Goal: Task Accomplishment & Management: Manage account settings

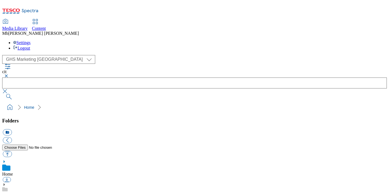
select select "flare-ghs-mktg"
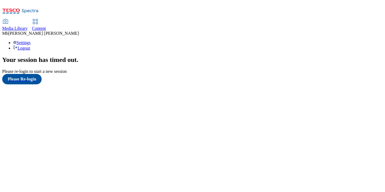
click at [46, 19] on link "Content" at bounding box center [39, 24] width 14 height 11
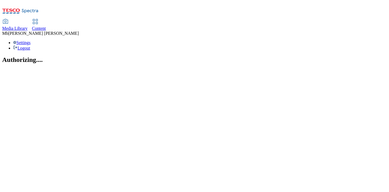
select select "ghs-uk"
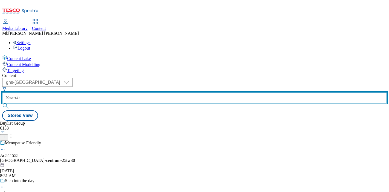
click at [124, 92] on input "text" at bounding box center [194, 97] width 385 height 11
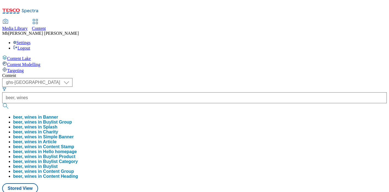
click at [72, 120] on button "beer, wines in Buylist Group" at bounding box center [42, 122] width 59 height 5
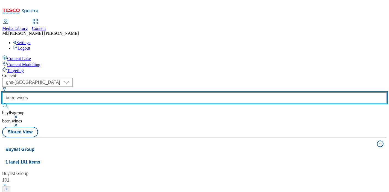
click at [148, 92] on input "beer, wines" at bounding box center [194, 97] width 385 height 11
click at [2, 103] on button "submit" at bounding box center [6, 105] width 8 height 5
drag, startPoint x: 151, startPoint y: 45, endPoint x: 96, endPoint y: 43, distance: 55.6
click at [96, 78] on div "( optional ) ghs-roi ghs-uk ghs-uk beer, wines, spirits buylistgroup beer, wine…" at bounding box center [194, 102] width 385 height 49
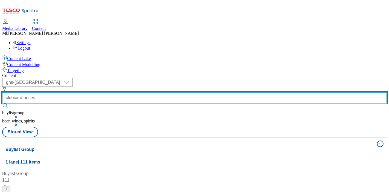
type input "clubcard prices"
click at [2, 103] on button "submit" at bounding box center [6, 105] width 8 height 5
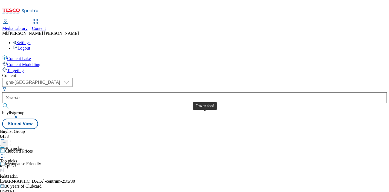
scroll to position [152, 0]
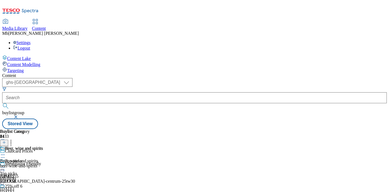
scroll to position [30, 0]
click at [43, 146] on div "Beer, wine and spirits" at bounding box center [24, 148] width 38 height 5
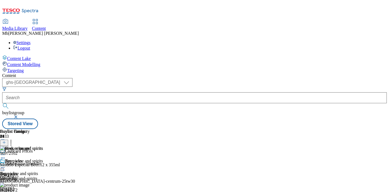
click at [5, 165] on icon at bounding box center [2, 167] width 5 height 5
click at [25, 175] on button "Edit" at bounding box center [18, 178] width 15 height 6
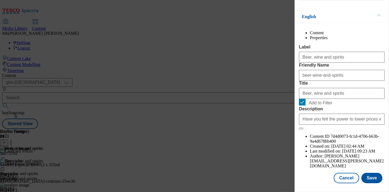
scroll to position [81, 0]
click at [347, 176] on button "Cancel" at bounding box center [346, 178] width 25 height 10
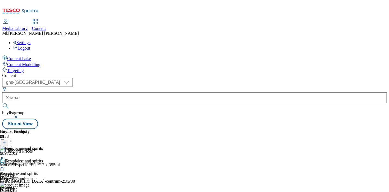
scroll to position [57, 0]
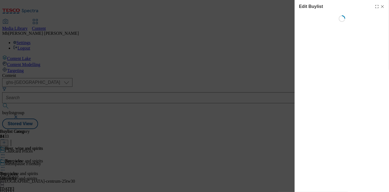
select select "evergreen"
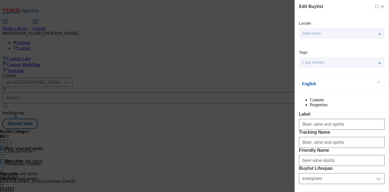
select select "Banner"
click at [382, 7] on line "Modal" at bounding box center [383, 6] width 2 height 2
select select "evergreen"
select select "Banner"
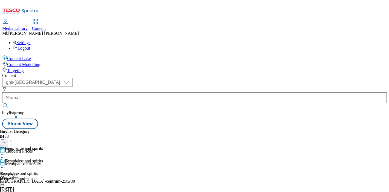
click at [5, 165] on icon at bounding box center [2, 167] width 5 height 5
click at [43, 158] on div "Beer, wine and spirits" at bounding box center [24, 160] width 38 height 5
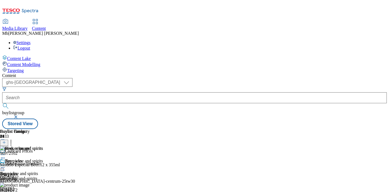
scroll to position [42, 0]
click at [43, 176] on div "beer-wine-and-spirits" at bounding box center [21, 178] width 43 height 5
click at [5, 165] on icon at bounding box center [2, 167] width 5 height 5
click at [43, 158] on div "Beer, wine and spirits" at bounding box center [24, 160] width 38 height 5
click at [38, 171] on div "Beer, wine and spirits" at bounding box center [19, 173] width 38 height 5
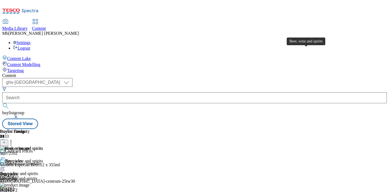
drag, startPoint x: 301, startPoint y: 51, endPoint x: 333, endPoint y: 71, distance: 38.0
click at [43, 176] on div "beer-wine-and-spirits" at bounding box center [21, 178] width 43 height 5
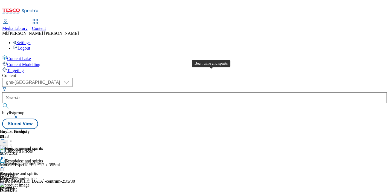
click at [43, 146] on div "Beer, wine and spirits" at bounding box center [24, 148] width 38 height 5
click at [5, 152] on icon at bounding box center [2, 154] width 5 height 5
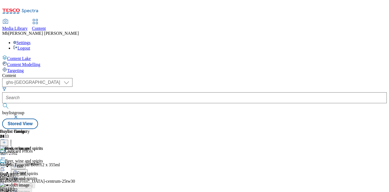
click at [25, 163] on button "Edit" at bounding box center [18, 166] width 15 height 6
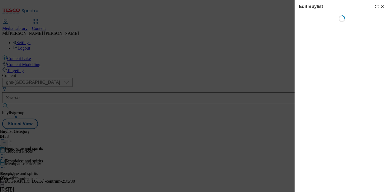
select select "evergreen"
select select "Banner"
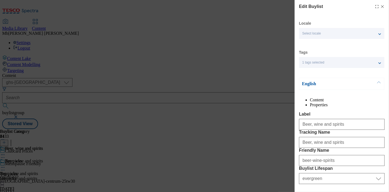
click at [382, 7] on line "Modal" at bounding box center [383, 6] width 2 height 2
select select "evergreen"
select select "Banner"
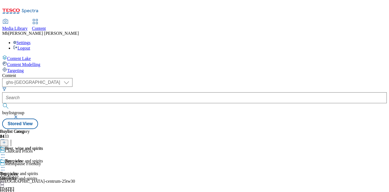
click at [5, 165] on icon at bounding box center [2, 167] width 5 height 5
click at [25, 175] on button "Edit" at bounding box center [18, 178] width 15 height 6
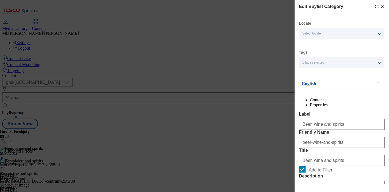
click at [353, 104] on li "Properties" at bounding box center [347, 104] width 75 height 5
click at [310, 102] on li "Content" at bounding box center [347, 99] width 75 height 5
click at [380, 7] on icon "Modal" at bounding box center [382, 6] width 4 height 4
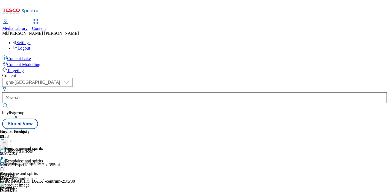
scroll to position [182, 0]
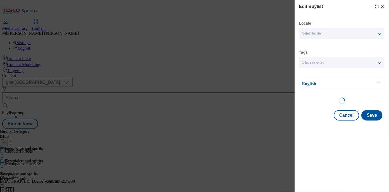
select select "evergreen"
select select "Banner"
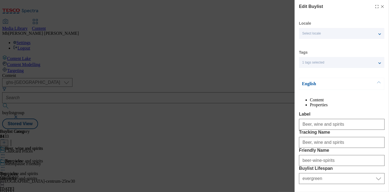
click at [380, 6] on icon "Modal" at bounding box center [382, 6] width 4 height 4
select select "evergreen"
select select "Banner"
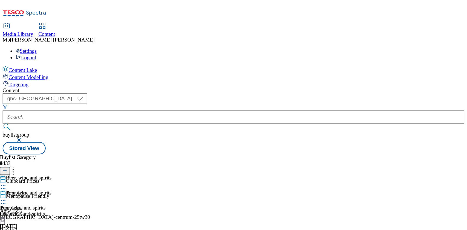
scroll to position [213, 0]
drag, startPoint x: 213, startPoint y: 100, endPoint x: 203, endPoint y: 100, distance: 9.6
click at [43, 158] on div "Beer, wine and spirits" at bounding box center [24, 160] width 38 height 5
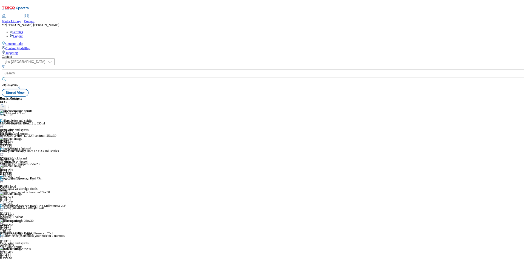
scroll to position [213, 0]
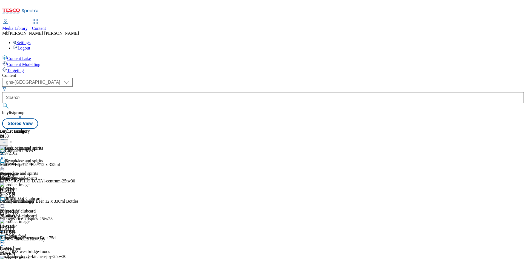
click at [14, 139] on icon at bounding box center [10, 141] width 5 height 5
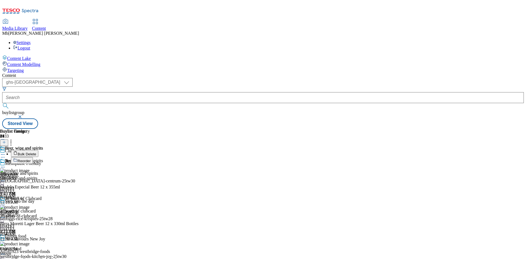
click at [31, 159] on span "Reorder" at bounding box center [24, 161] width 13 height 4
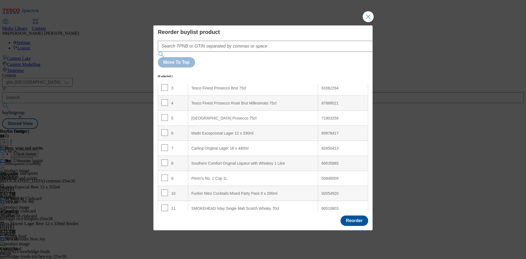
scroll to position [38, 0]
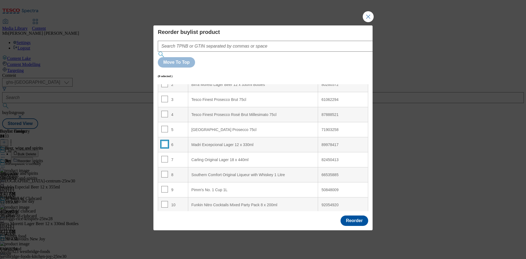
click at [164, 141] on input "Modal" at bounding box center [164, 144] width 7 height 7
drag, startPoint x: 192, startPoint y: 131, endPoint x: 178, endPoint y: 131, distance: 14.8
click at [178, 137] on tr "6 Madri Excepcional Lager 12 x 330ml 89978417" at bounding box center [263, 144] width 210 height 15
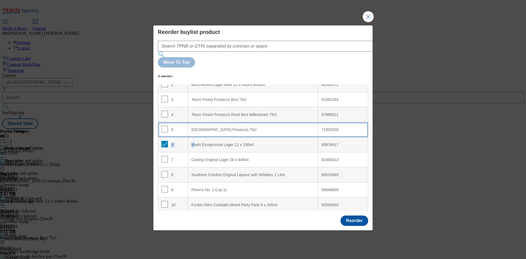
scroll to position [0, 0]
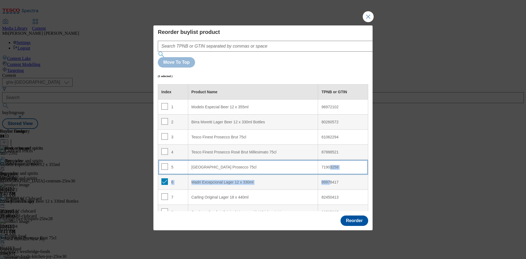
drag, startPoint x: 324, startPoint y: 167, endPoint x: 324, endPoint y: 155, distance: 12.3
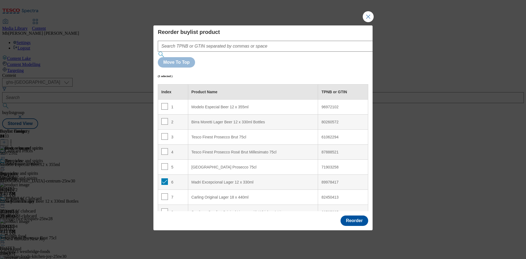
click at [340, 175] on td "89978417" at bounding box center [343, 182] width 50 height 15
click at [165, 178] on input "Modal" at bounding box center [164, 181] width 7 height 7
drag, startPoint x: 165, startPoint y: 167, endPoint x: 173, endPoint y: 116, distance: 52.1
click at [164, 178] on input "Modal" at bounding box center [164, 181] width 7 height 7
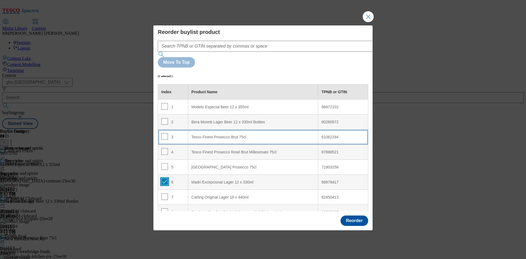
drag, startPoint x: 164, startPoint y: 169, endPoint x: 166, endPoint y: 117, distance: 52.3
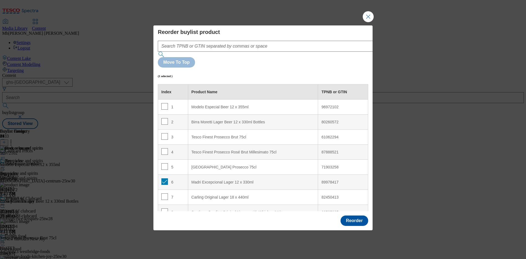
click at [342, 180] on div "89978417" at bounding box center [342, 182] width 43 height 5
click at [219, 175] on 330ml "Madri Excepcional Lager 12 x 330ml" at bounding box center [253, 182] width 130 height 15
drag, startPoint x: 221, startPoint y: 169, endPoint x: 186, endPoint y: 164, distance: 36.2
click at [186, 175] on td "6" at bounding box center [173, 182] width 30 height 15
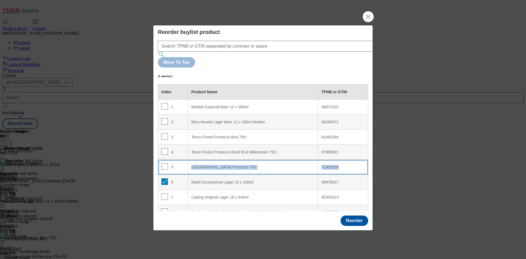
drag, startPoint x: 177, startPoint y: 168, endPoint x: 190, endPoint y: 147, distance: 24.7
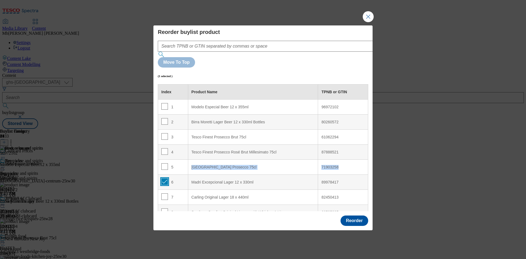
click at [162, 178] on input "Modal" at bounding box center [164, 181] width 7 height 7
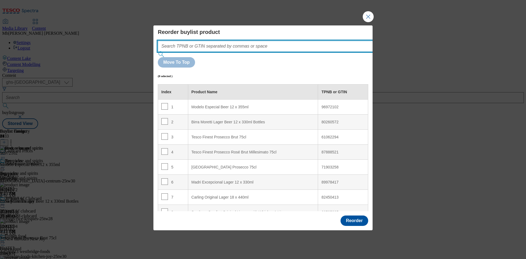
click at [236, 52] on input "Modal" at bounding box center [273, 46] width 231 height 11
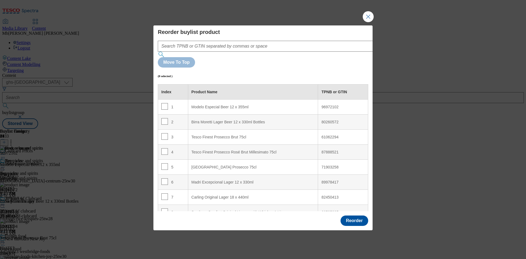
click at [327, 165] on div "71903258" at bounding box center [342, 167] width 43 height 5
click at [330, 175] on td "89978417" at bounding box center [343, 182] width 50 height 15
click at [330, 180] on div "89978417" at bounding box center [342, 182] width 43 height 5
click at [163, 178] on input "Modal" at bounding box center [164, 181] width 7 height 7
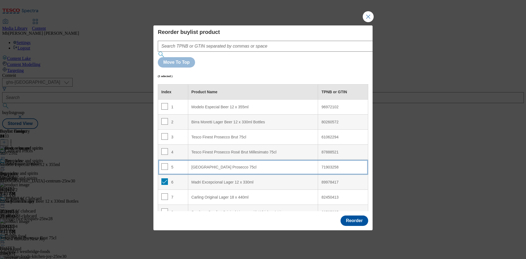
drag, startPoint x: 242, startPoint y: 169, endPoint x: 253, endPoint y: 154, distance: 18.8
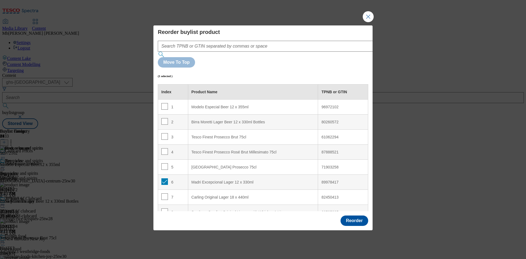
click at [324, 180] on div "89978417" at bounding box center [342, 182] width 43 height 5
click at [336, 180] on div "89978417" at bounding box center [342, 182] width 43 height 5
click at [329, 180] on div "89978417" at bounding box center [342, 182] width 43 height 5
click at [328, 175] on td "89978417" at bounding box center [343, 182] width 50 height 15
click at [166, 178] on input "Modal" at bounding box center [164, 181] width 7 height 7
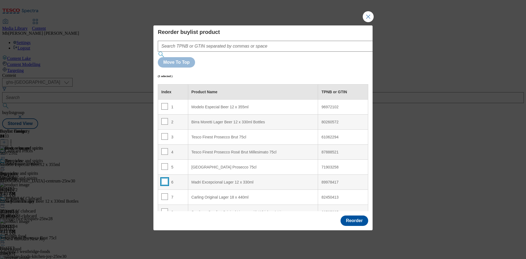
checkbox input "false"
drag, startPoint x: 328, startPoint y: 169, endPoint x: 330, endPoint y: 164, distance: 5.5
click at [330, 175] on td "89978417" at bounding box center [343, 182] width 50 height 15
click at [325, 180] on div "89978417" at bounding box center [342, 182] width 43 height 5
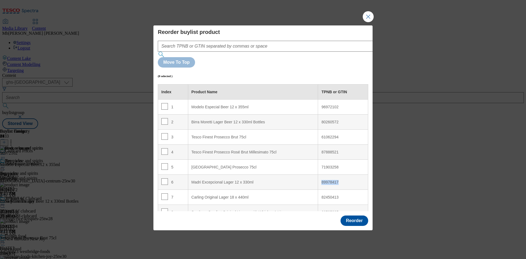
copy div "89978417"
click at [194, 63] on div "Move To Top (0 selected ) Index Product Name TPNB or GTIN 1 Modelo Especial Bee…" at bounding box center [263, 126] width 210 height 171
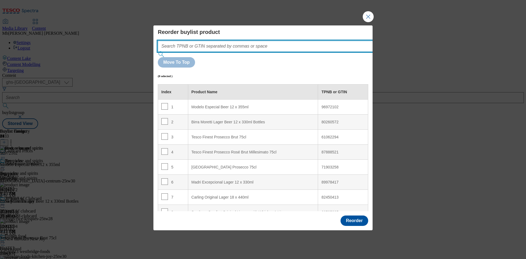
click at [196, 52] on input "Modal" at bounding box center [273, 46] width 231 height 11
paste input "89978417"
type input "89978417"
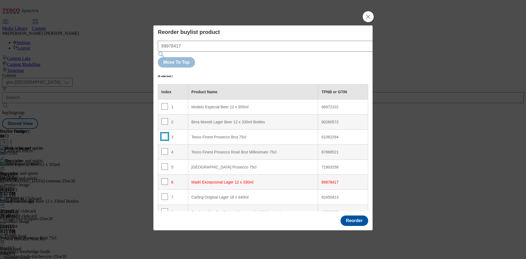
click at [164, 133] on input "Modal" at bounding box center [164, 136] width 7 height 7
checkbox input "true"
click at [359, 192] on button "Reorder" at bounding box center [354, 221] width 28 height 10
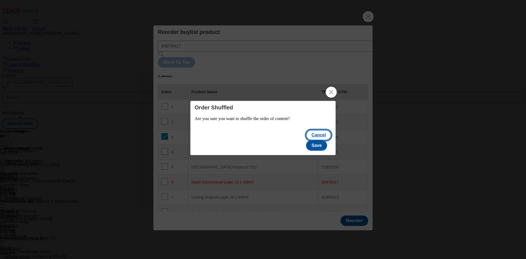
click at [306, 139] on button "Cancel" at bounding box center [318, 135] width 25 height 10
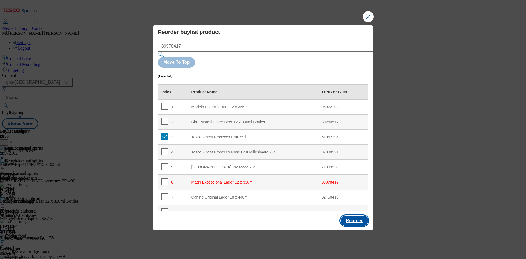
click at [356, 192] on button "Reorder" at bounding box center [354, 221] width 28 height 10
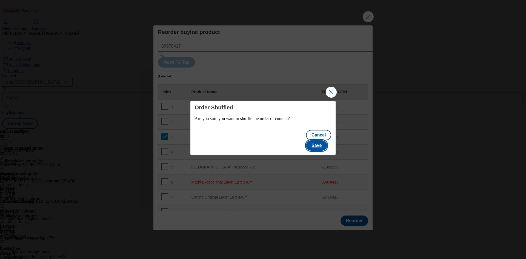
click at [319, 140] on button "Save" at bounding box center [316, 145] width 21 height 10
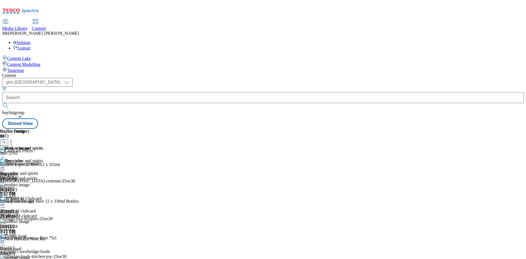
click at [14, 139] on icon at bounding box center [10, 141] width 5 height 5
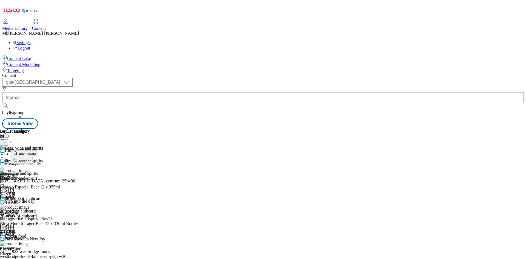
click at [6, 140] on icon at bounding box center [4, 142] width 4 height 4
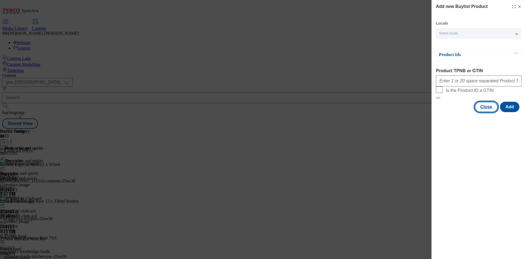
click at [389, 112] on button "Close" at bounding box center [485, 107] width 23 height 10
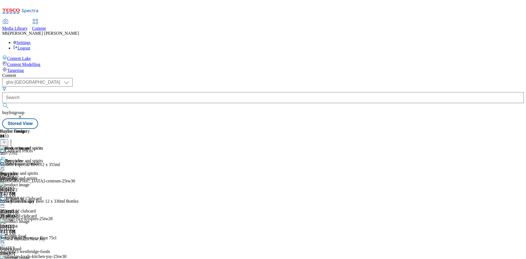
click at [11, 143] on circle at bounding box center [11, 143] width 1 height 1
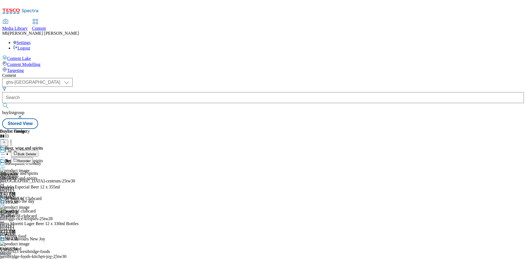
click at [31, 159] on span "Reorder" at bounding box center [24, 161] width 13 height 4
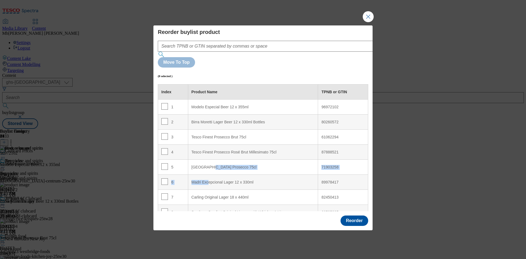
drag, startPoint x: 207, startPoint y: 167, endPoint x: 205, endPoint y: 157, distance: 9.8
click at [285, 180] on div "Madri Excepcional Lager 12 x 330ml" at bounding box center [252, 182] width 123 height 5
click at [321, 180] on div "89978417" at bounding box center [342, 182] width 43 height 5
click at [335, 180] on div "89978417" at bounding box center [342, 182] width 43 height 5
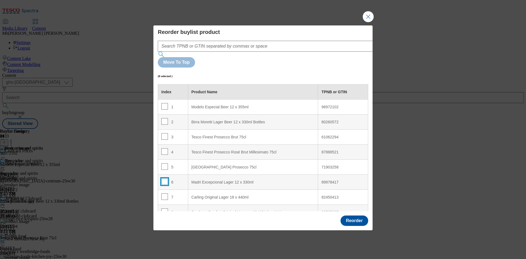
click at [165, 178] on input "Modal" at bounding box center [164, 181] width 7 height 7
checkbox input "true"
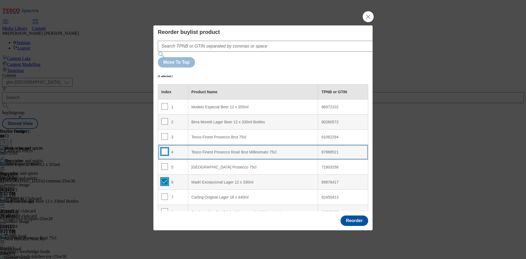
drag, startPoint x: 165, startPoint y: 168, endPoint x: 163, endPoint y: 134, distance: 34.3
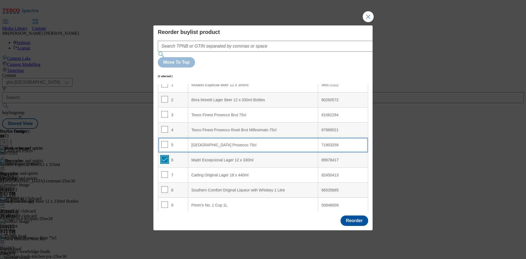
scroll to position [41, 0]
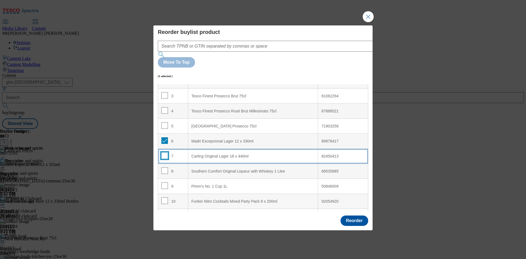
click at [165, 152] on input "Modal" at bounding box center [164, 155] width 7 height 7
checkbox input "true"
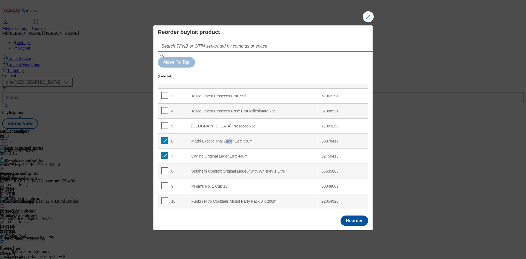
drag, startPoint x: 225, startPoint y: 127, endPoint x: 232, endPoint y: 131, distance: 7.9
click at [232, 134] on 330ml "Madri Excepcional Lager 12 x 330ml" at bounding box center [253, 141] width 130 height 15
click at [242, 154] on div "Carling Original Lager 18 x 440ml" at bounding box center [252, 156] width 123 height 5
drag, startPoint x: 298, startPoint y: 140, endPoint x: 301, endPoint y: 138, distance: 3.9
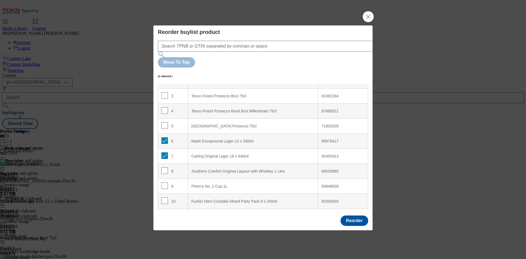
click at [326, 154] on div "82450413" at bounding box center [342, 156] width 43 height 5
drag, startPoint x: 335, startPoint y: 143, endPoint x: 330, endPoint y: 142, distance: 5.1
click at [330, 154] on div "82450413" at bounding box center [342, 156] width 43 height 5
click at [359, 149] on td "82450413" at bounding box center [343, 156] width 50 height 15
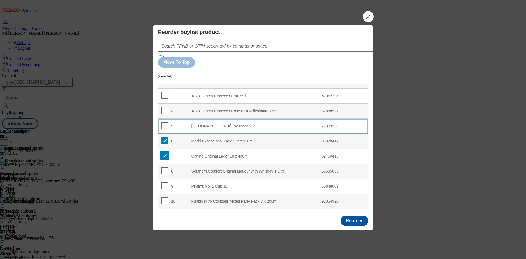
drag, startPoint x: 165, startPoint y: 140, endPoint x: 162, endPoint y: 107, distance: 33.2
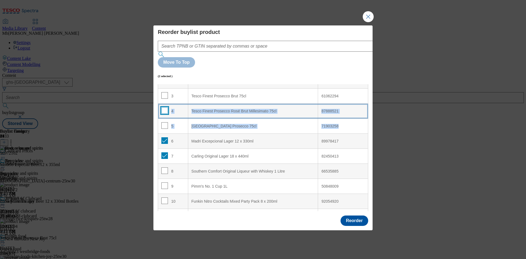
drag, startPoint x: 167, startPoint y: 128, endPoint x: 165, endPoint y: 97, distance: 31.0
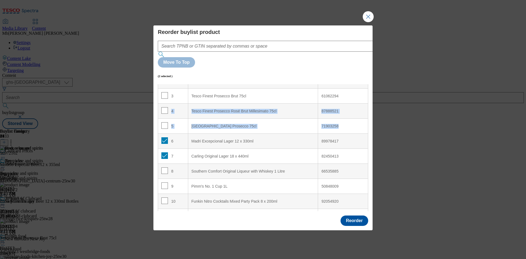
scroll to position [0, 0]
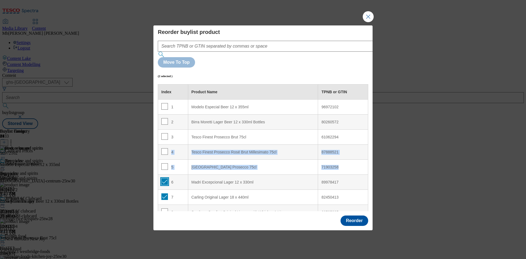
click at [164, 178] on input "Modal" at bounding box center [164, 181] width 7 height 7
checkbox input "false"
click at [165, 192] on input "Modal" at bounding box center [164, 197] width 7 height 7
checkbox input "false"
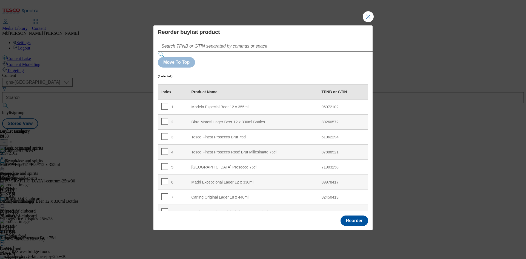
click at [325, 180] on div "89978417" at bounding box center [342, 182] width 43 height 5
copy div "89978417"
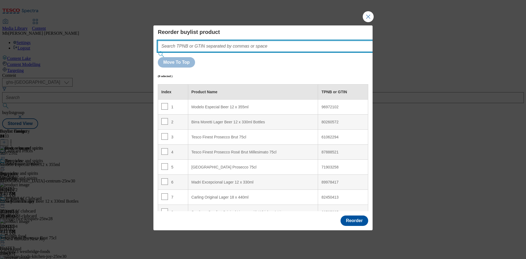
click at [234, 52] on input "Modal" at bounding box center [273, 46] width 231 height 11
paste input "89978417"
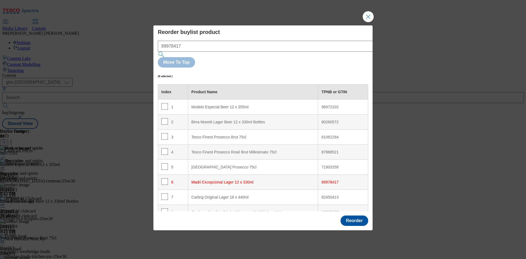
click at [326, 105] on div "96972102" at bounding box center [342, 107] width 43 height 5
copy div "96972102"
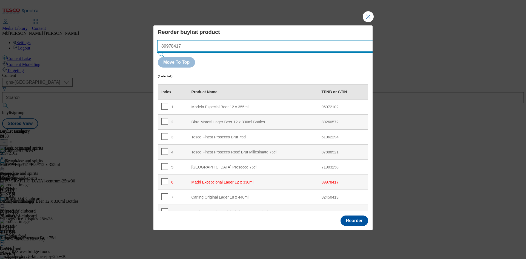
click at [164, 52] on input "89978417" at bounding box center [273, 46] width 231 height 11
paste input "96972102"
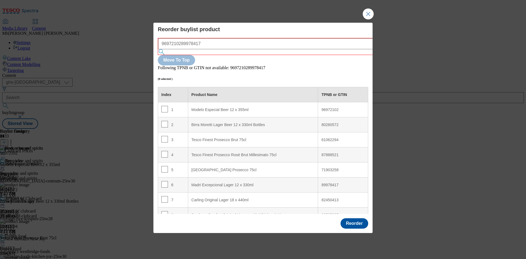
click at [329, 123] on div "80260572" at bounding box center [342, 125] width 43 height 5
copy div "80260572"
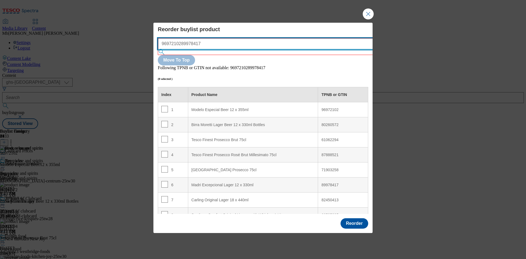
click at [179, 49] on input "9697210289978417" at bounding box center [273, 43] width 231 height 11
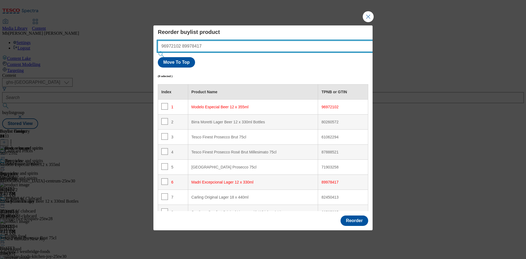
paste input "02605728"
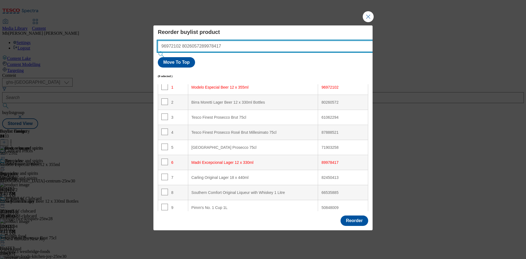
type input "96972102 80260572 89978417"
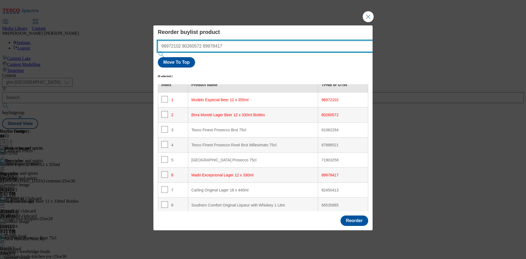
scroll to position [0, 0]
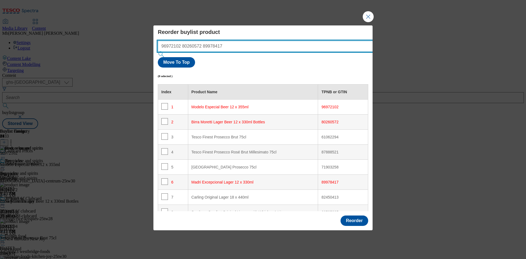
click at [229, 52] on input "96972102 80260572 89978417" at bounding box center [273, 46] width 231 height 11
click at [180, 52] on input "96972102 80260572 89978417" at bounding box center [273, 46] width 231 height 11
drag, startPoint x: 225, startPoint y: 59, endPoint x: 152, endPoint y: 57, distance: 73.7
click at [152, 57] on div "Reorder buylist product 96972102 80260572 89978417 Move To Top (0 selected ) In…" at bounding box center [263, 129] width 526 height 259
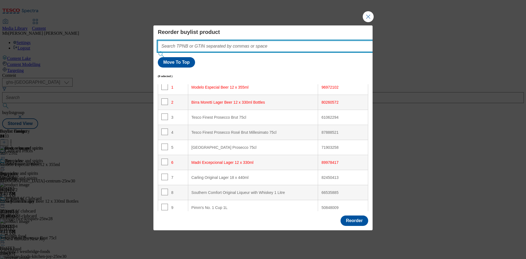
scroll to position [20, 0]
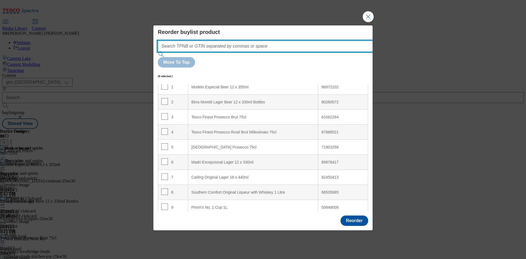
paste input "96972102 80260572 89978417"
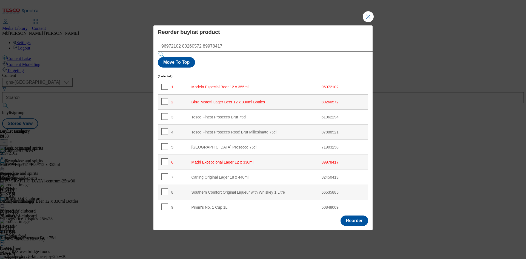
click at [321, 175] on div "82450413" at bounding box center [342, 177] width 43 height 5
copy div "82450413"
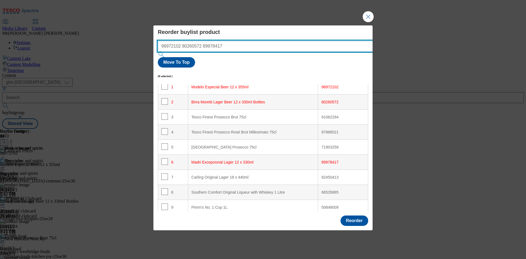
click at [224, 52] on input "96972102 80260572 89978417" at bounding box center [273, 46] width 231 height 11
paste input "82450413"
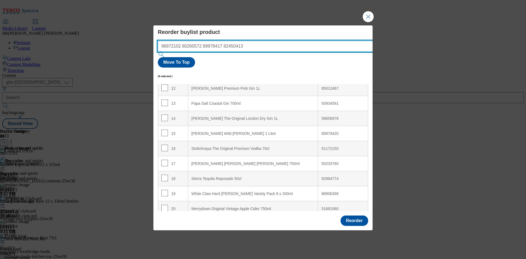
scroll to position [143, 0]
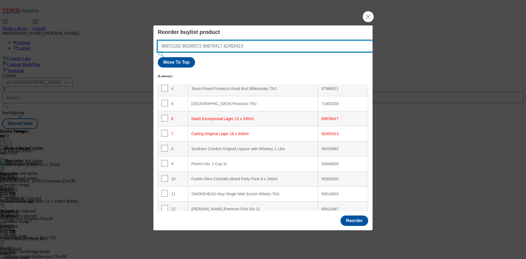
paste input "51822568"
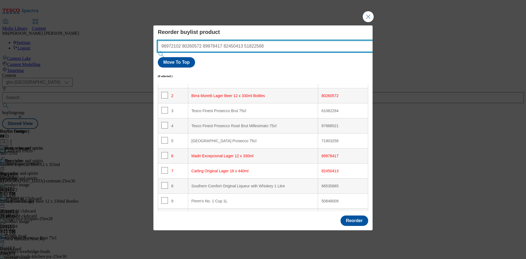
scroll to position [20, 0]
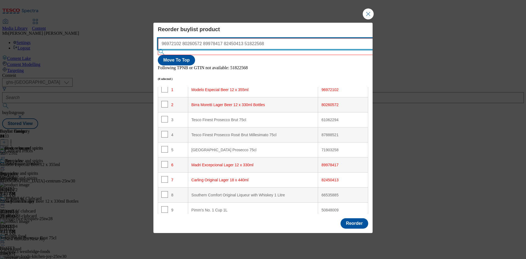
click at [241, 49] on input "96972102 80260572 89978417 82450413 51822568" at bounding box center [273, 43] width 231 height 11
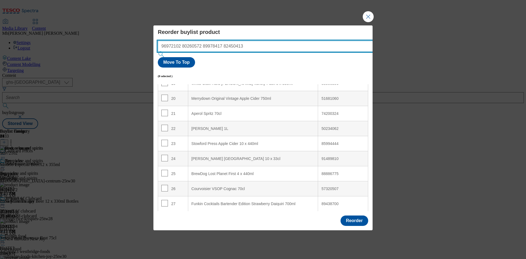
scroll to position [307, 0]
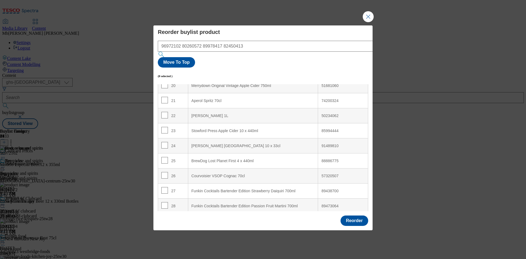
click at [324, 144] on div "91489810" at bounding box center [342, 146] width 43 height 5
copy div "91489810"
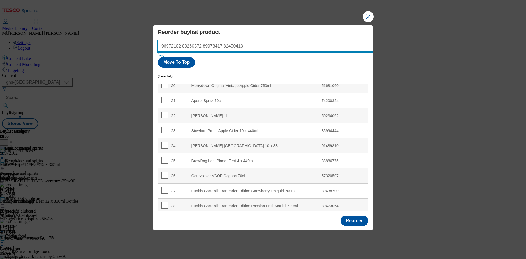
click at [241, 52] on input "96972102 80260572 89978417 82450413" at bounding box center [273, 46] width 231 height 11
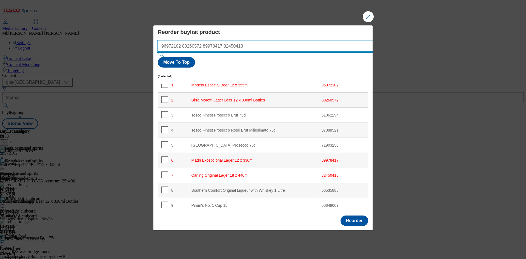
scroll to position [20, 0]
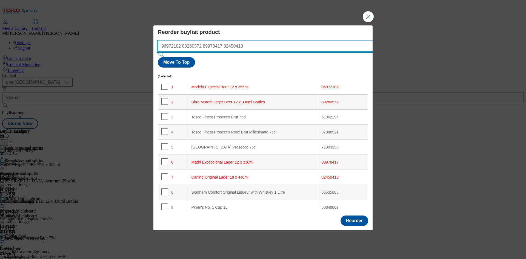
paste input "91489810"
type input "96972102 80260572 89978417 82450413 91489810"
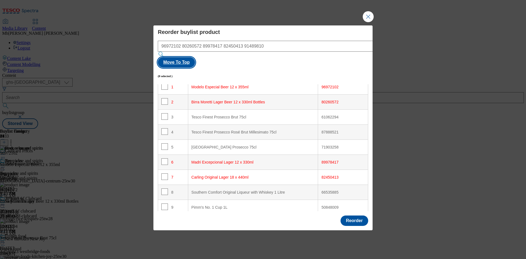
click at [195, 57] on button "Move To Top" at bounding box center [176, 62] width 37 height 10
checkbox input "true"
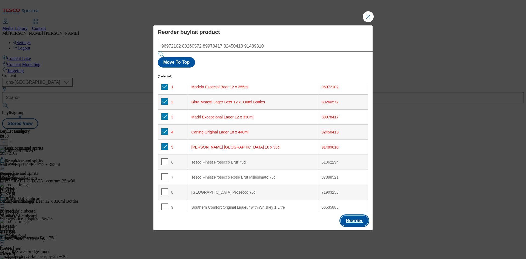
click at [349, 192] on button "Reorder" at bounding box center [354, 221] width 28 height 10
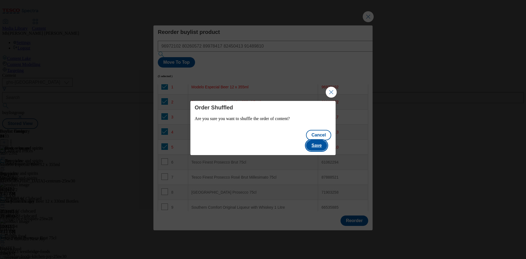
click at [327, 143] on button "Save" at bounding box center [316, 145] width 21 height 10
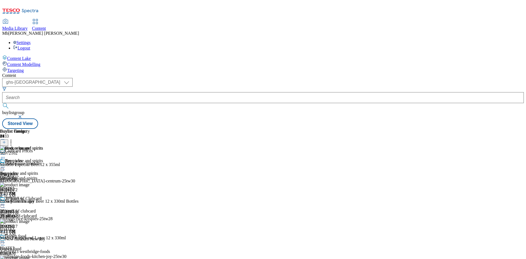
click at [5, 165] on icon at bounding box center [2, 167] width 5 height 5
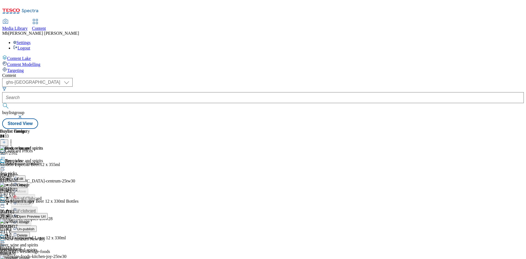
click at [34, 192] on span "Un-publish" at bounding box center [26, 229] width 18 height 4
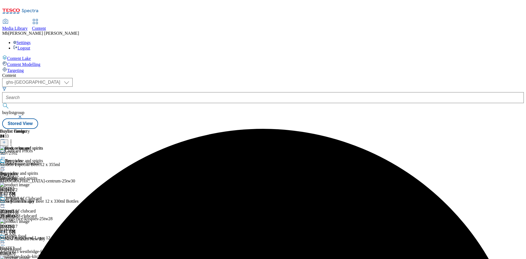
click at [43, 158] on div "Beer, wine and spirits Beer, wine and spirits beer-wine-and-spirits Sep 3, 2025…" at bounding box center [21, 177] width 43 height 38
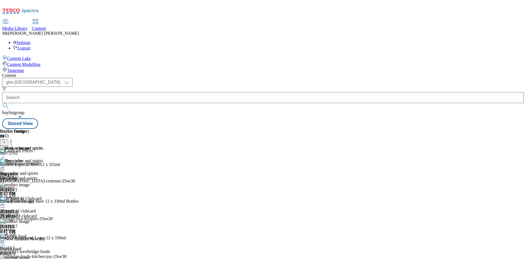
click at [5, 165] on icon at bounding box center [2, 167] width 5 height 5
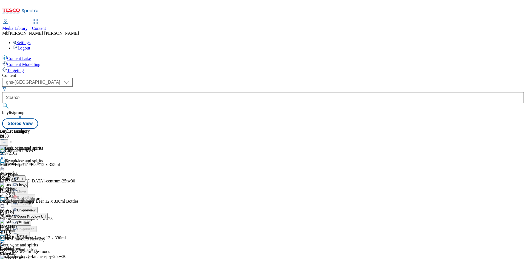
click at [35, 192] on span "Un-preview" at bounding box center [26, 210] width 18 height 4
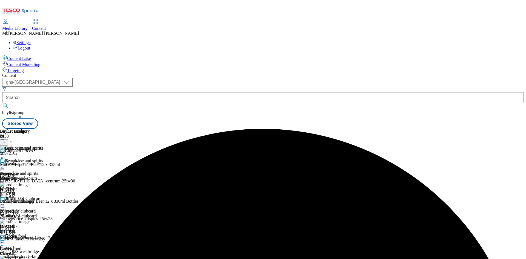
click at [5, 165] on icon at bounding box center [2, 167] width 5 height 5
click at [32, 192] on button "Preview" at bounding box center [21, 204] width 21 height 6
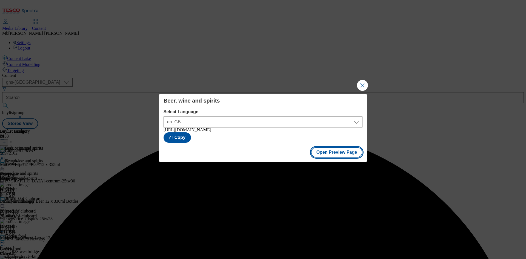
click at [350, 157] on button "Open Preview Page" at bounding box center [337, 152] width 52 height 10
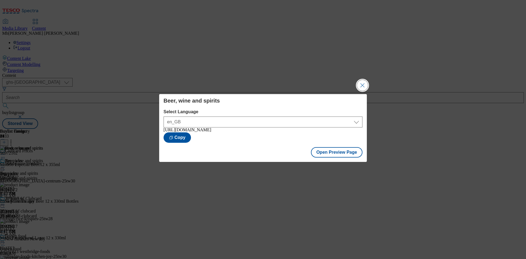
click at [362, 83] on button "Close Modal" at bounding box center [362, 85] width 11 height 11
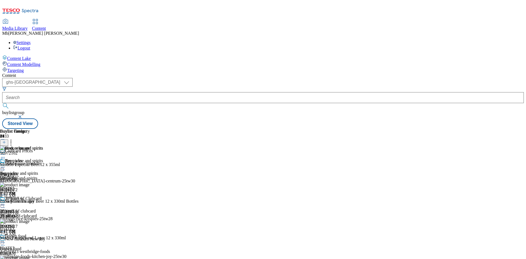
click at [5, 165] on icon at bounding box center [2, 167] width 5 height 5
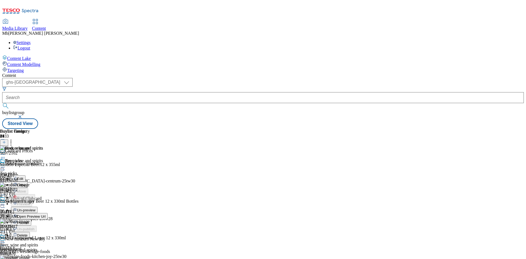
click at [29, 192] on span "Publish" at bounding box center [23, 223] width 12 height 4
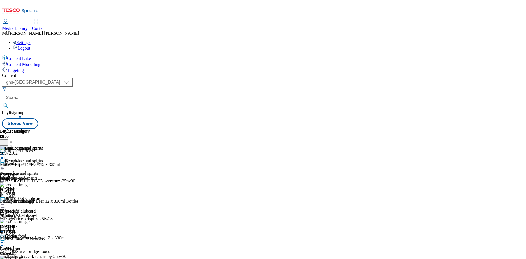
click at [6, 140] on icon at bounding box center [4, 142] width 4 height 4
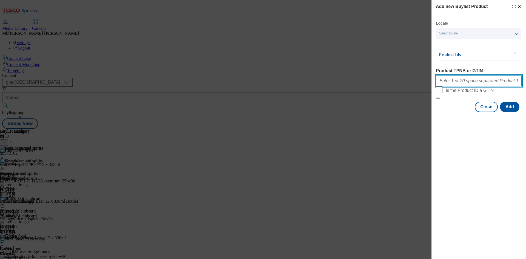
click at [389, 82] on input "Product TPNB or GTIN" at bounding box center [479, 81] width 86 height 11
paste input "51822568"
paste input "54752375"
type input "51822568 54752375"
click at [389, 112] on button "Add" at bounding box center [509, 107] width 19 height 10
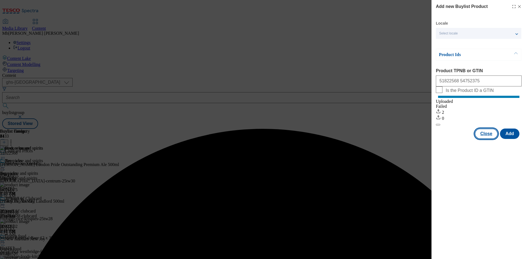
click at [389, 134] on button "Close" at bounding box center [485, 134] width 23 height 10
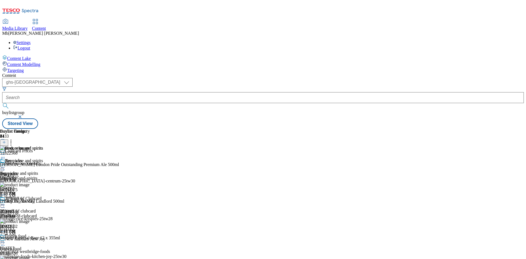
click at [5, 165] on icon at bounding box center [2, 167] width 5 height 5
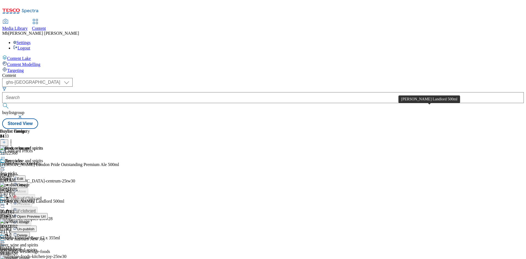
scroll to position [0, 0]
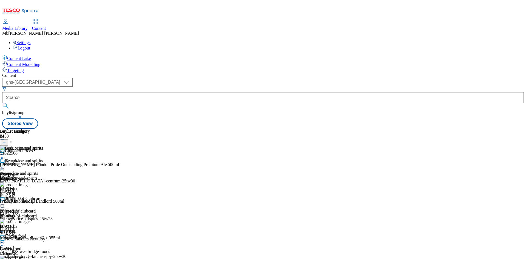
click at [5, 156] on icon at bounding box center [2, 158] width 5 height 5
click at [14, 139] on icon at bounding box center [10, 141] width 5 height 5
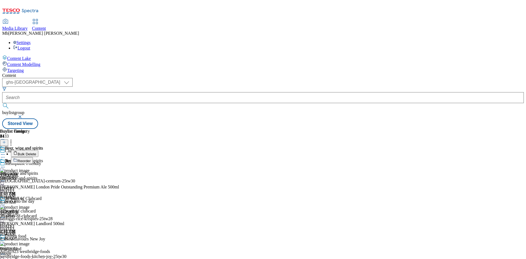
click at [119, 157] on li "Reorder" at bounding box center [65, 160] width 108 height 7
click at [31, 159] on span "Reorder" at bounding box center [24, 161] width 13 height 4
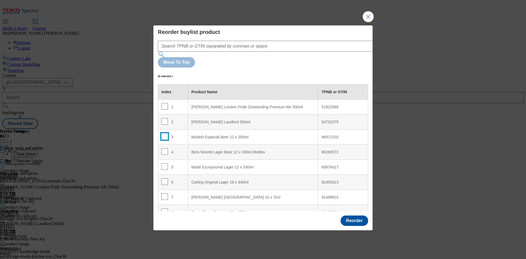
click at [162, 133] on input "Modal" at bounding box center [164, 136] width 7 height 7
checkbox input "true"
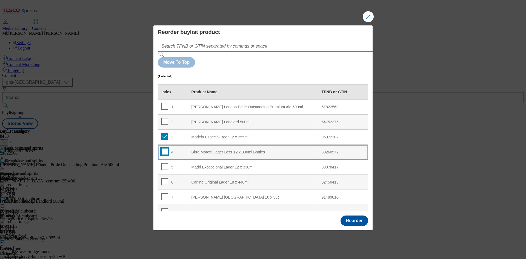
click at [166, 148] on input "Modal" at bounding box center [164, 151] width 7 height 7
checkbox input "true"
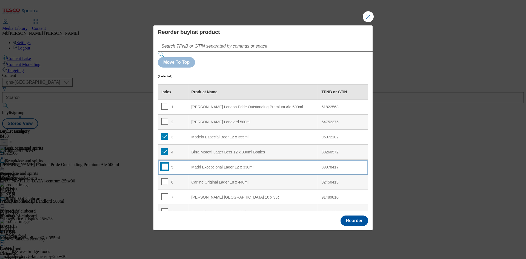
click at [166, 163] on input "Modal" at bounding box center [164, 166] width 7 height 7
checkbox input "true"
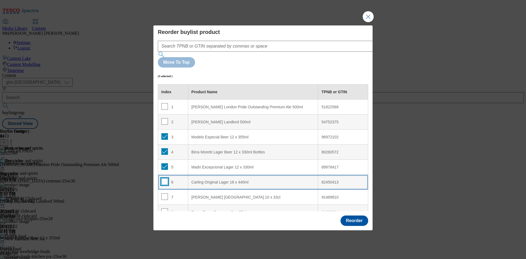
click at [166, 178] on input "Modal" at bounding box center [164, 181] width 7 height 7
checkbox input "true"
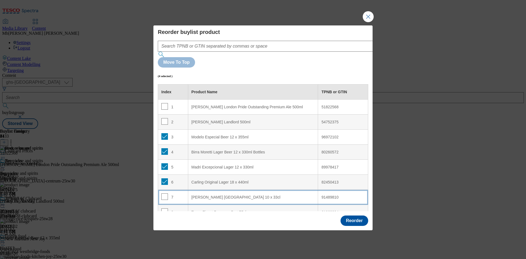
click at [166, 190] on td "7" at bounding box center [173, 197] width 30 height 15
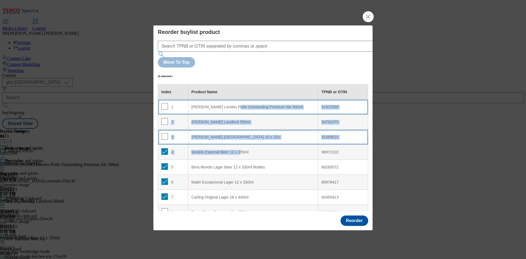
drag, startPoint x: 240, startPoint y: 138, endPoint x: 229, endPoint y: 87, distance: 51.8
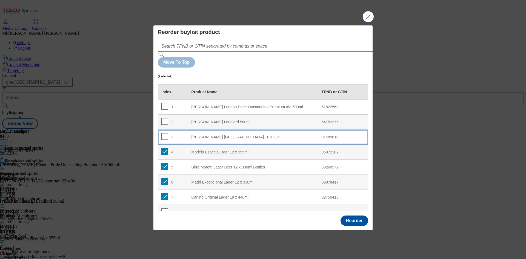
click at [299, 165] on div "Birra Moretti Lager Beer 12 x 330ml Bottles" at bounding box center [252, 167] width 123 height 5
click at [325, 150] on div "96972102" at bounding box center [342, 152] width 43 height 5
click at [165, 148] on input "Modal" at bounding box center [164, 151] width 7 height 7
checkbox input "false"
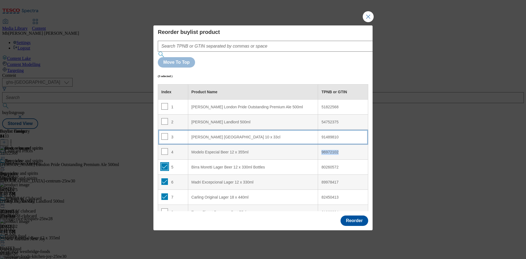
click at [166, 163] on input "Modal" at bounding box center [164, 166] width 7 height 7
checkbox input "false"
click at [162, 175] on td "6" at bounding box center [173, 182] width 30 height 15
click at [163, 178] on input "Modal" at bounding box center [164, 181] width 7 height 7
checkbox input "false"
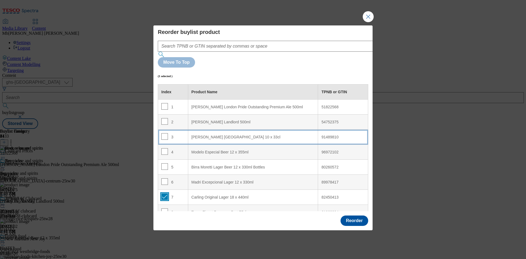
click at [165, 192] on input "Modal" at bounding box center [164, 197] width 7 height 7
checkbox input "false"
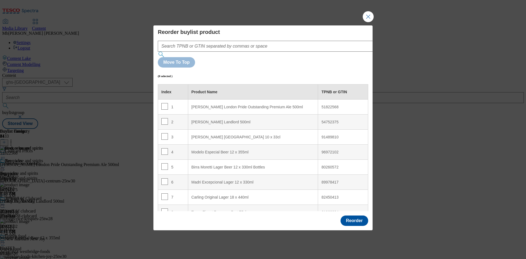
click at [324, 150] on div "96972102" at bounding box center [342, 152] width 43 height 5
copy div "96972102"
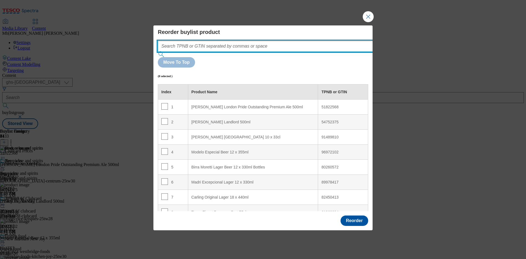
click at [170, 52] on input "Modal" at bounding box center [273, 46] width 231 height 11
paste input "96972102"
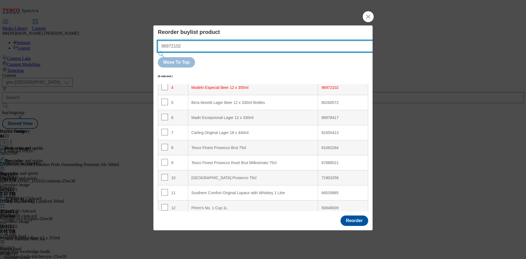
scroll to position [65, 0]
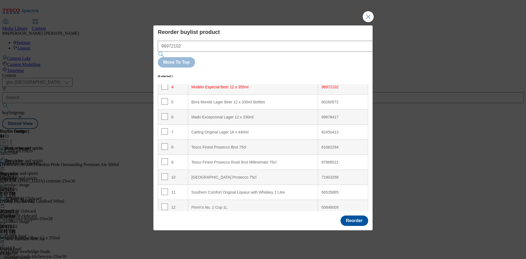
click at [326, 100] on div "80260572" at bounding box center [342, 102] width 43 height 5
copy div "80260572"
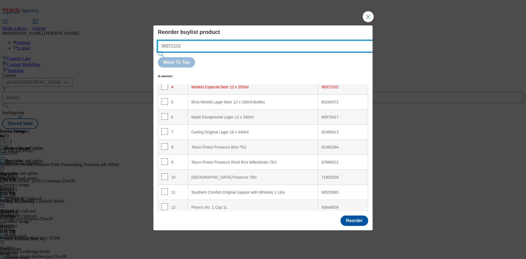
click at [204, 52] on input "96972102" at bounding box center [273, 46] width 231 height 11
paste input "80260572"
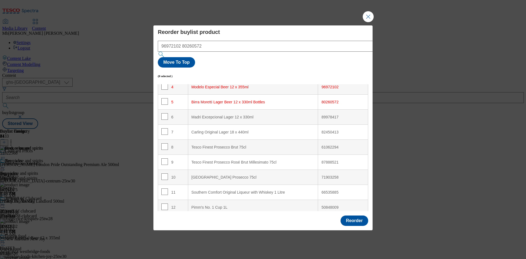
click at [321, 115] on div "89978417" at bounding box center [342, 117] width 43 height 5
copy div "89978417"
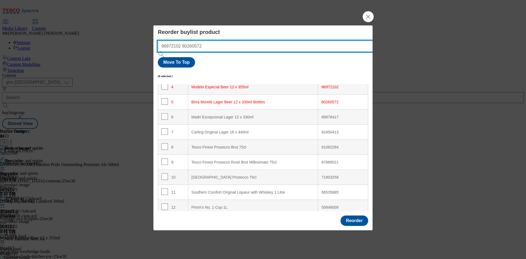
click at [215, 52] on input "96972102 80260572" at bounding box center [273, 46] width 231 height 11
paste input "89978417"
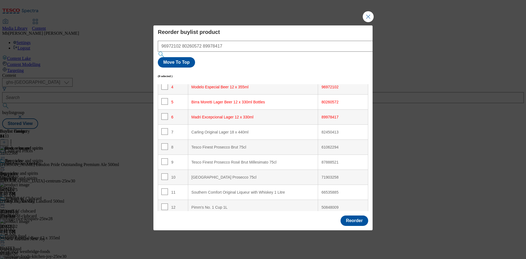
click at [325, 130] on div "82450413" at bounding box center [342, 132] width 43 height 5
copy div "82450413"
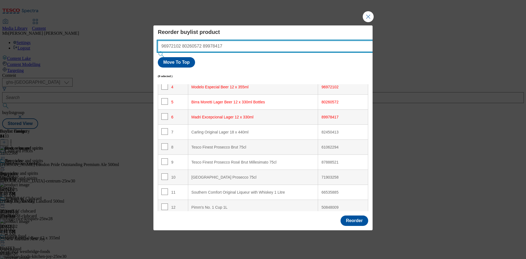
click at [252, 52] on input "96972102 80260572 89978417" at bounding box center [273, 46] width 231 height 11
paste input "82450413"
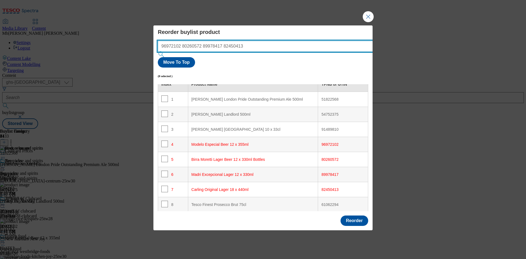
scroll to position [0, 0]
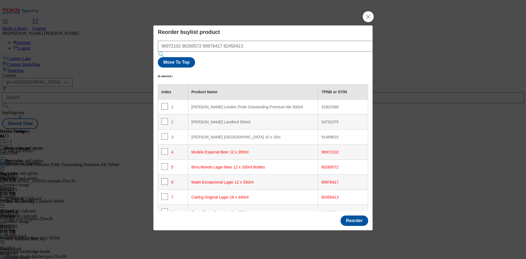
click at [326, 135] on div "91489810" at bounding box center [342, 137] width 43 height 5
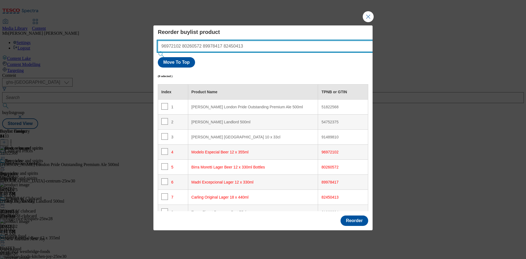
click at [253, 52] on input "96972102 80260572 89978417 82450413" at bounding box center [273, 46] width 231 height 11
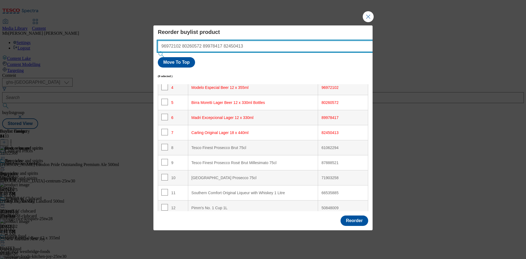
scroll to position [65, 0]
paste input "91489810"
type input "96972102 80260572 89978417 82450413 91489810"
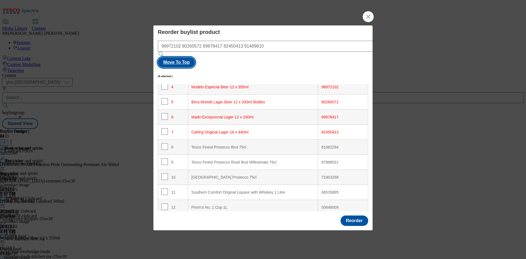
click at [195, 57] on button "Move To Top" at bounding box center [176, 62] width 37 height 10
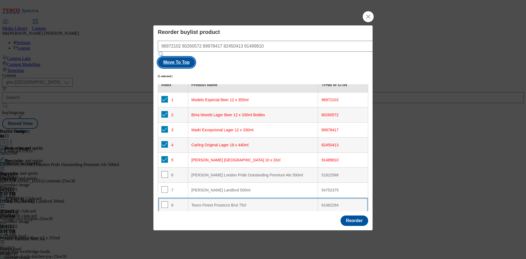
scroll to position [0, 0]
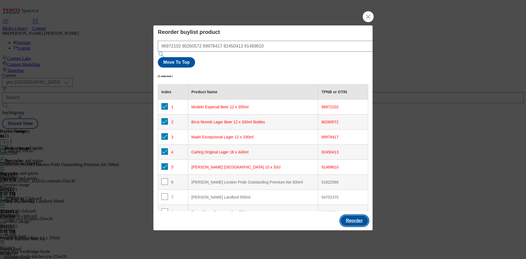
click at [348, 192] on button "Reorder" at bounding box center [354, 221] width 28 height 10
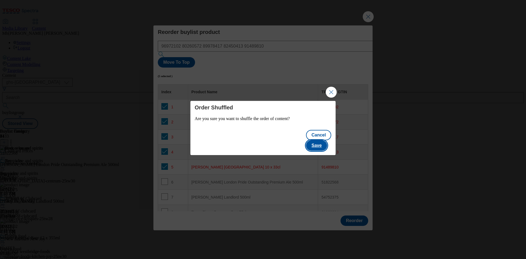
click at [322, 144] on button "Save" at bounding box center [316, 145] width 21 height 10
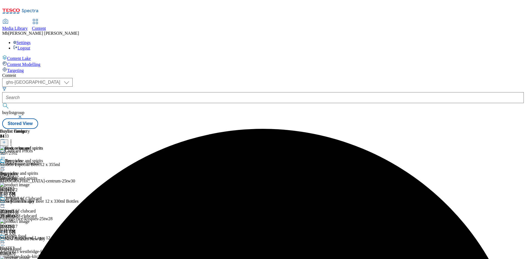
click at [43, 158] on div "Beer, wine and spirits Beer, wine and spirits beer-wine-and-spirits Sep 3, 2025…" at bounding box center [21, 177] width 43 height 38
click at [5, 165] on icon at bounding box center [2, 167] width 5 height 5
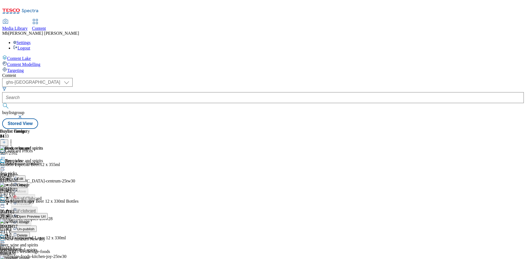
click at [34, 192] on span "Un-publish" at bounding box center [26, 229] width 18 height 4
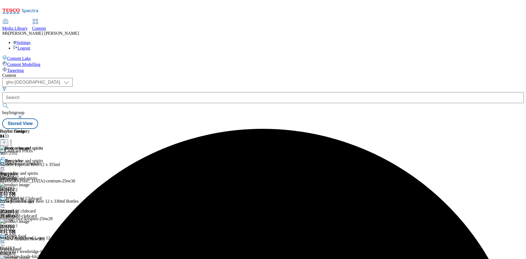
click at [5, 165] on icon at bounding box center [2, 167] width 5 height 5
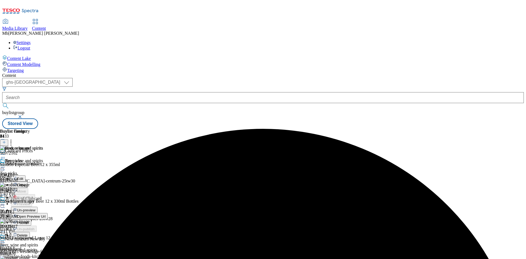
click at [35, 192] on span "Un-preview" at bounding box center [26, 210] width 18 height 4
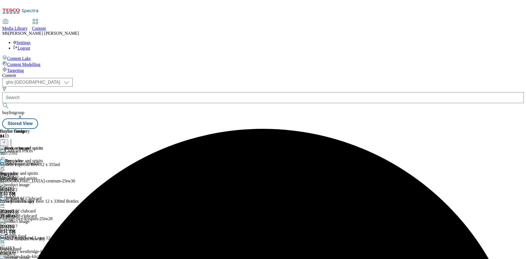
click at [5, 165] on icon at bounding box center [2, 167] width 5 height 5
click at [43, 192] on li "Preview" at bounding box center [27, 204] width 32 height 6
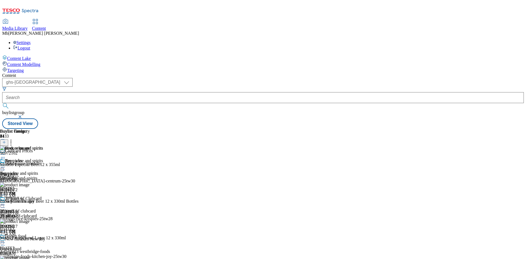
click at [5, 165] on icon at bounding box center [2, 167] width 5 height 5
click at [30, 192] on span "Preview" at bounding box center [23, 204] width 13 height 4
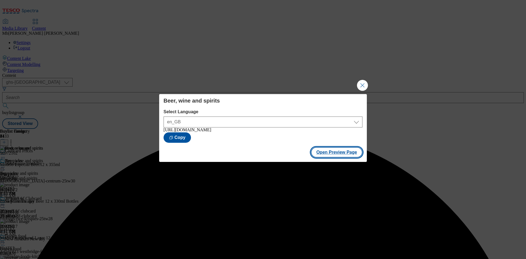
click at [342, 155] on button "Open Preview Page" at bounding box center [337, 152] width 52 height 10
click at [358, 85] on button "Close Modal" at bounding box center [362, 85] width 11 height 11
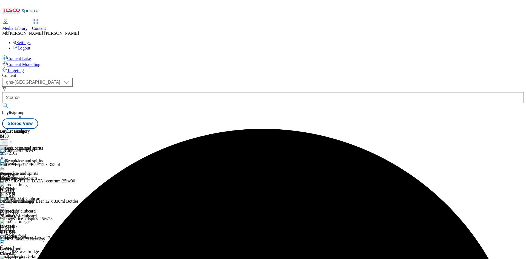
click at [5, 165] on icon at bounding box center [2, 167] width 5 height 5
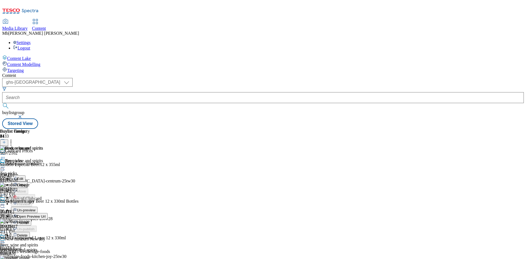
click at [29, 192] on span "Publish" at bounding box center [23, 223] width 12 height 4
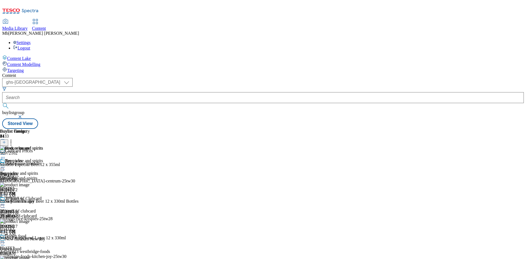
scroll to position [287, 0]
